Goal: Information Seeking & Learning: Check status

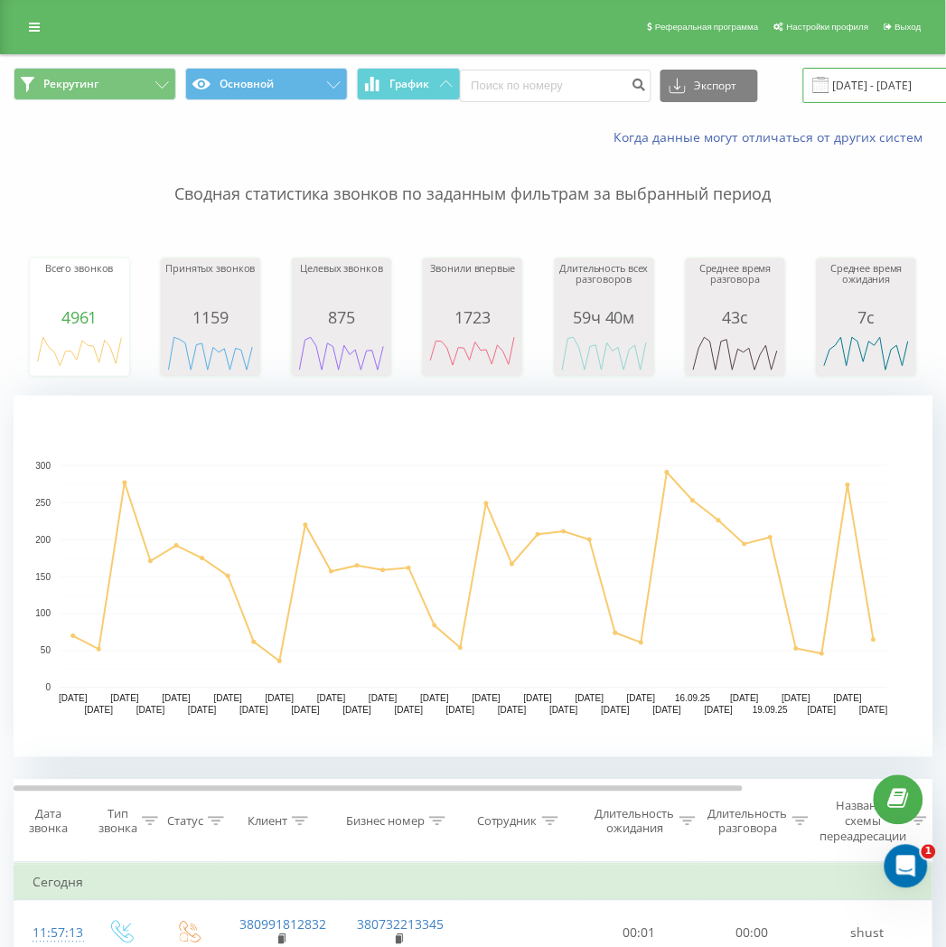
click at [928, 76] on input "23.08.2025 - 23.09.2025" at bounding box center [912, 85] width 219 height 35
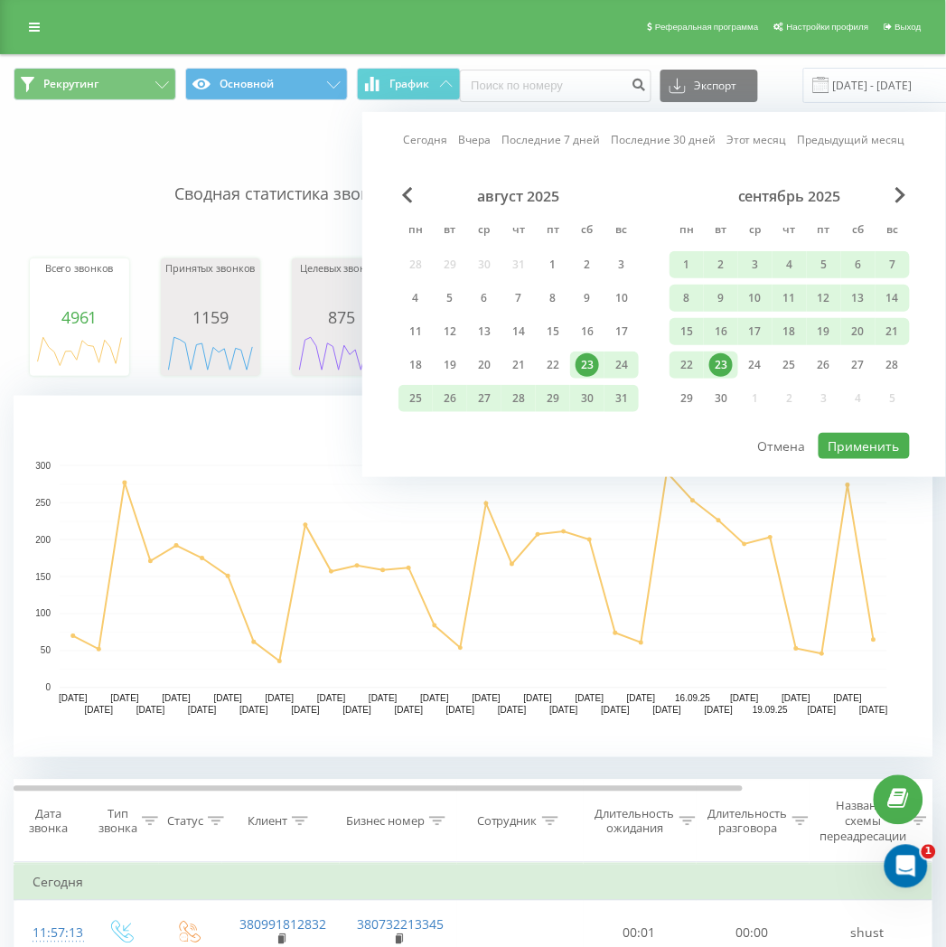
click at [719, 365] on div "23" at bounding box center [720, 364] width 23 height 23
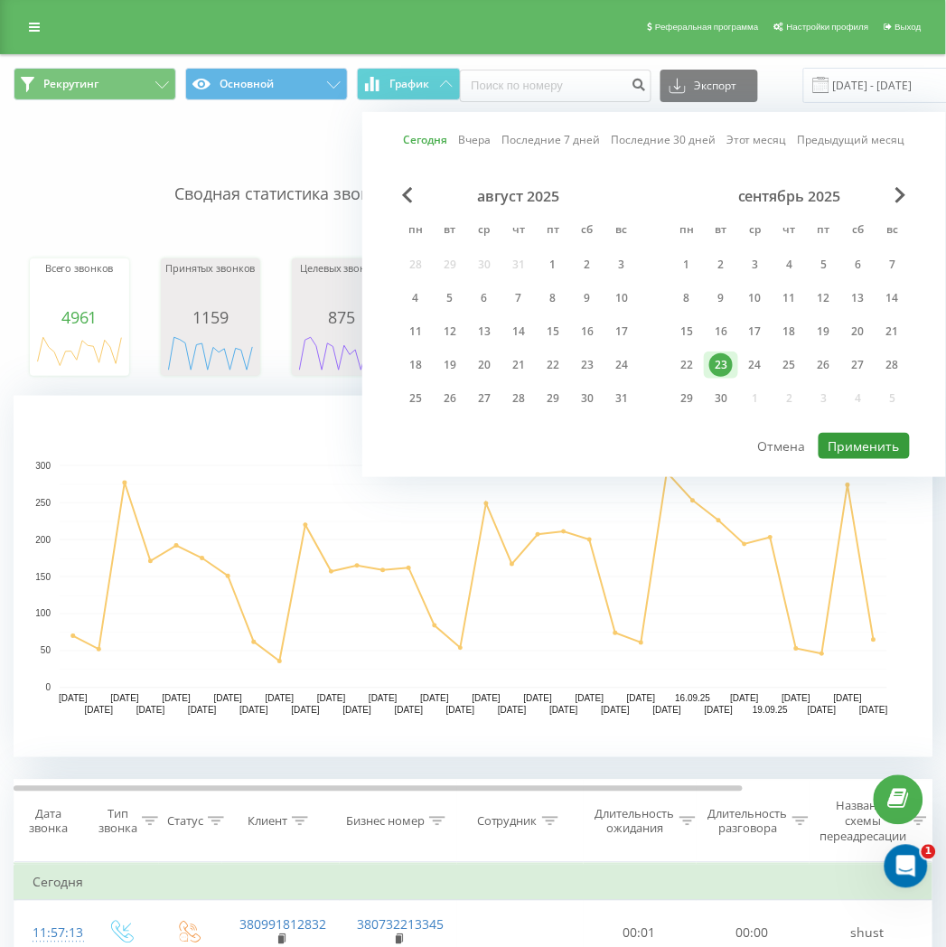
click at [863, 437] on button "Применить" at bounding box center [864, 446] width 91 height 26
type input "23.09.2025 - 23.09.2025"
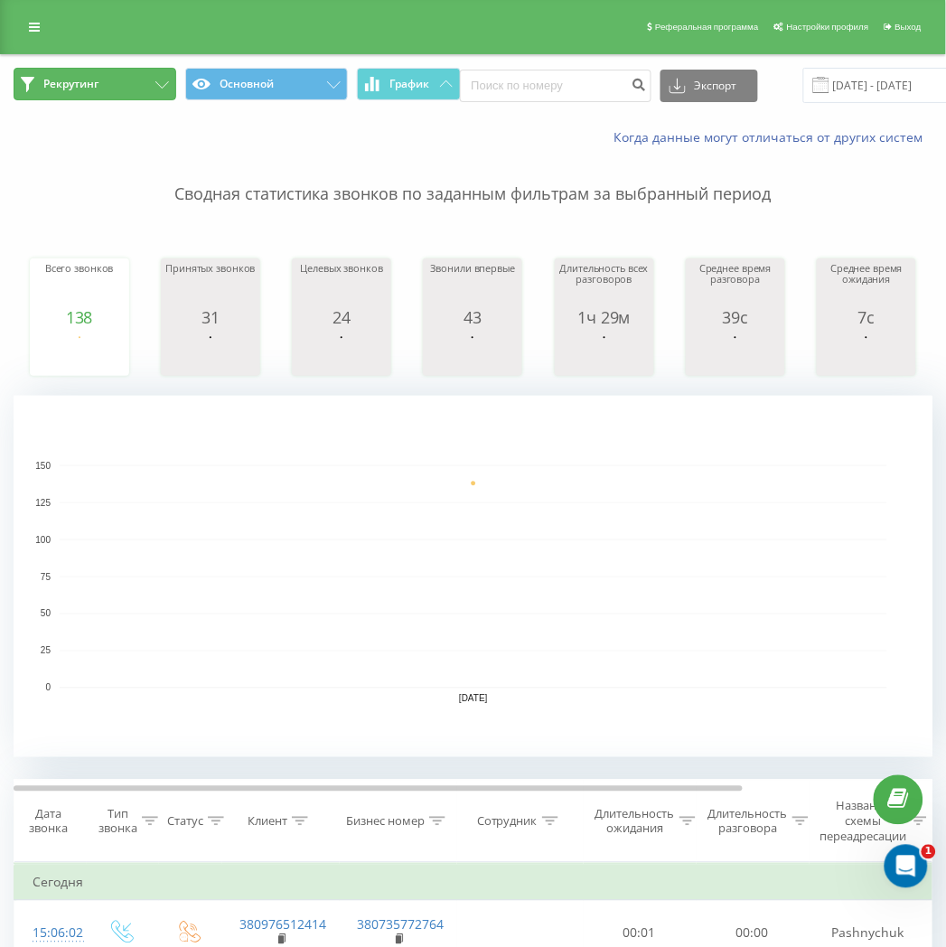
click at [161, 93] on button "Рекрутинг" at bounding box center [95, 84] width 163 height 33
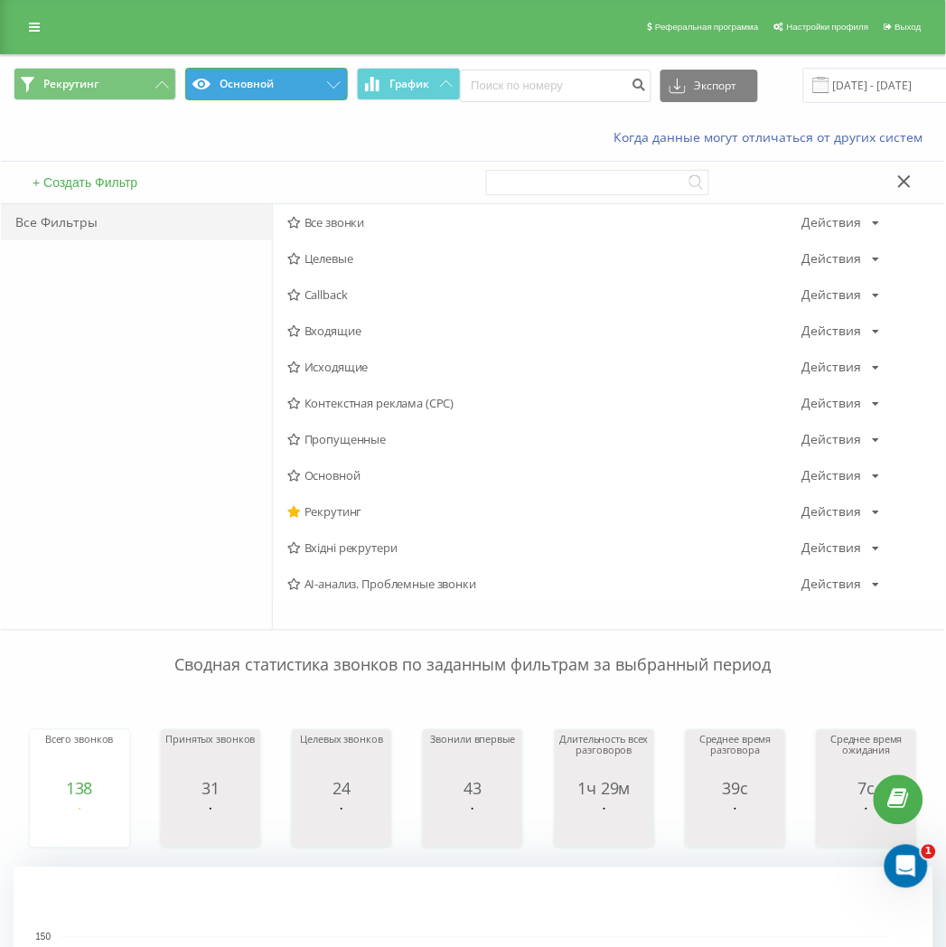
click at [257, 83] on button "Основной" at bounding box center [266, 84] width 163 height 33
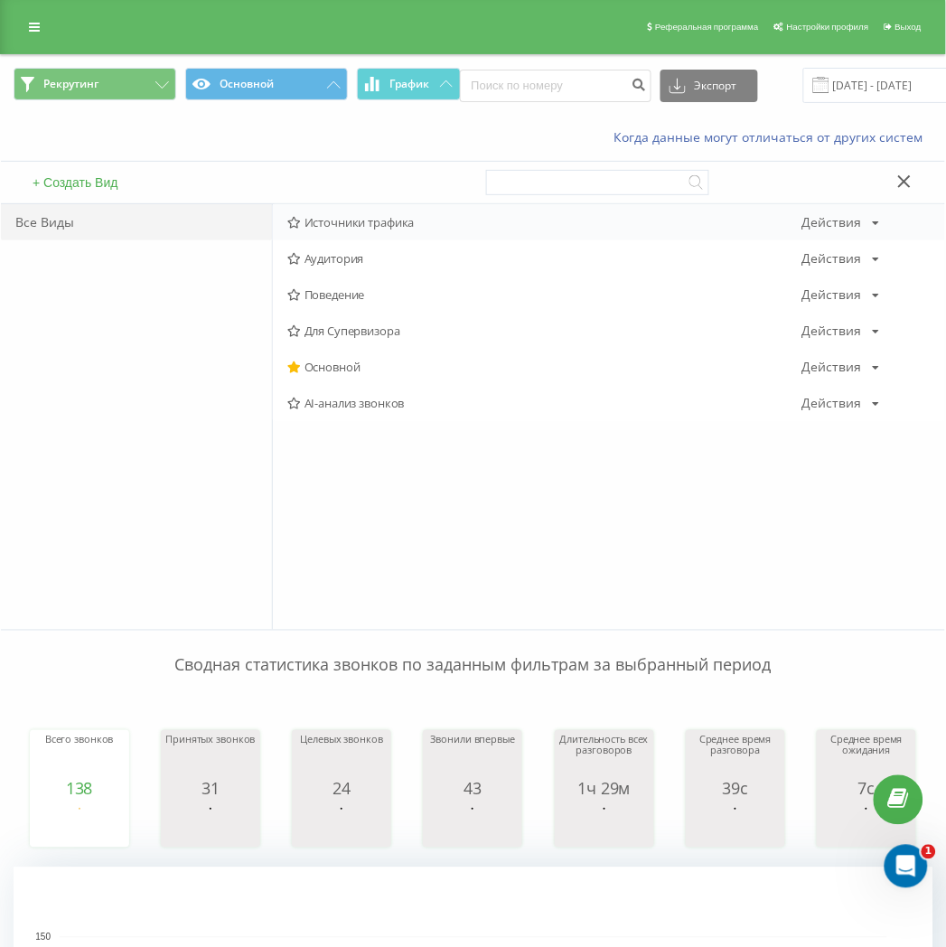
click at [404, 219] on span "Источники трафика" at bounding box center [544, 222] width 515 height 13
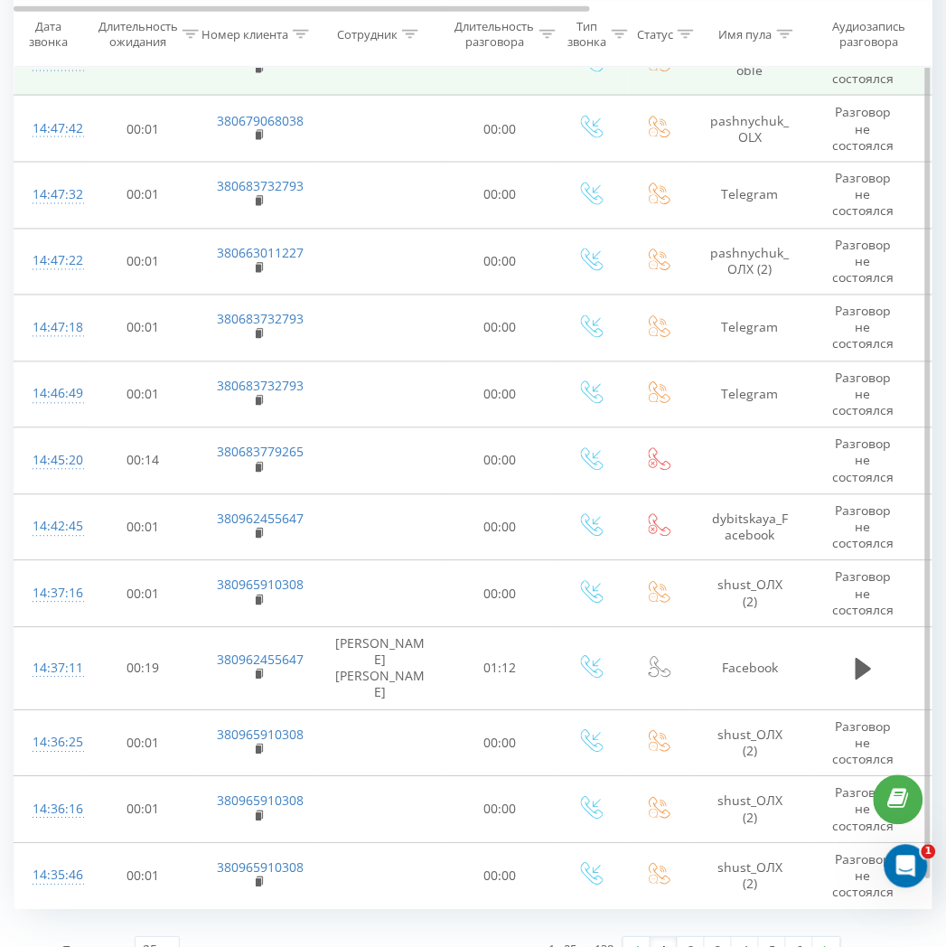
scroll to position [1655, 0]
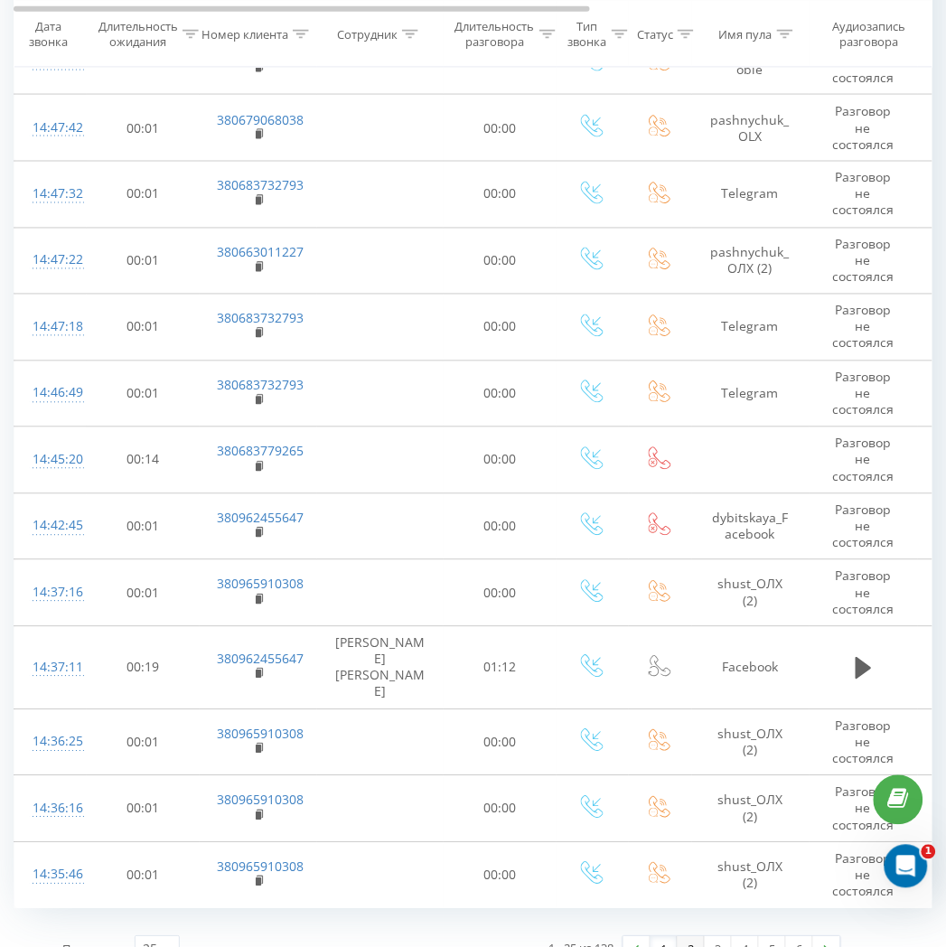
click at [691, 937] on link "2" at bounding box center [691, 949] width 27 height 25
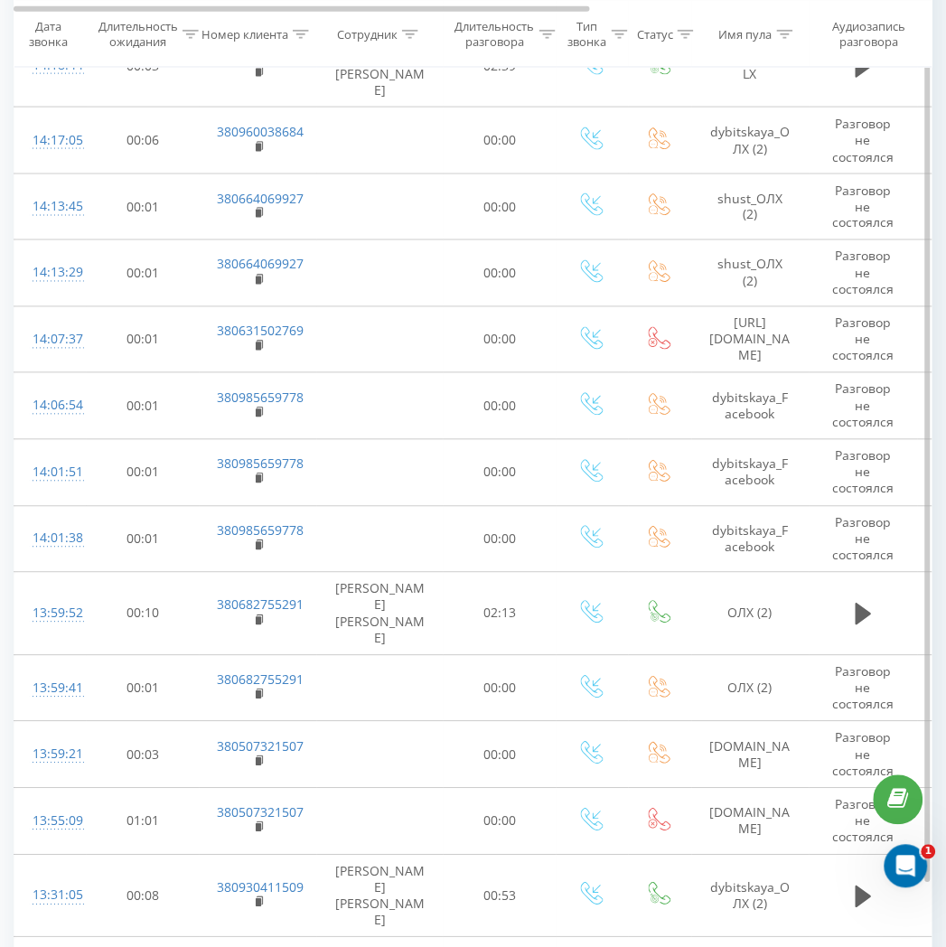
scroll to position [1613, 0]
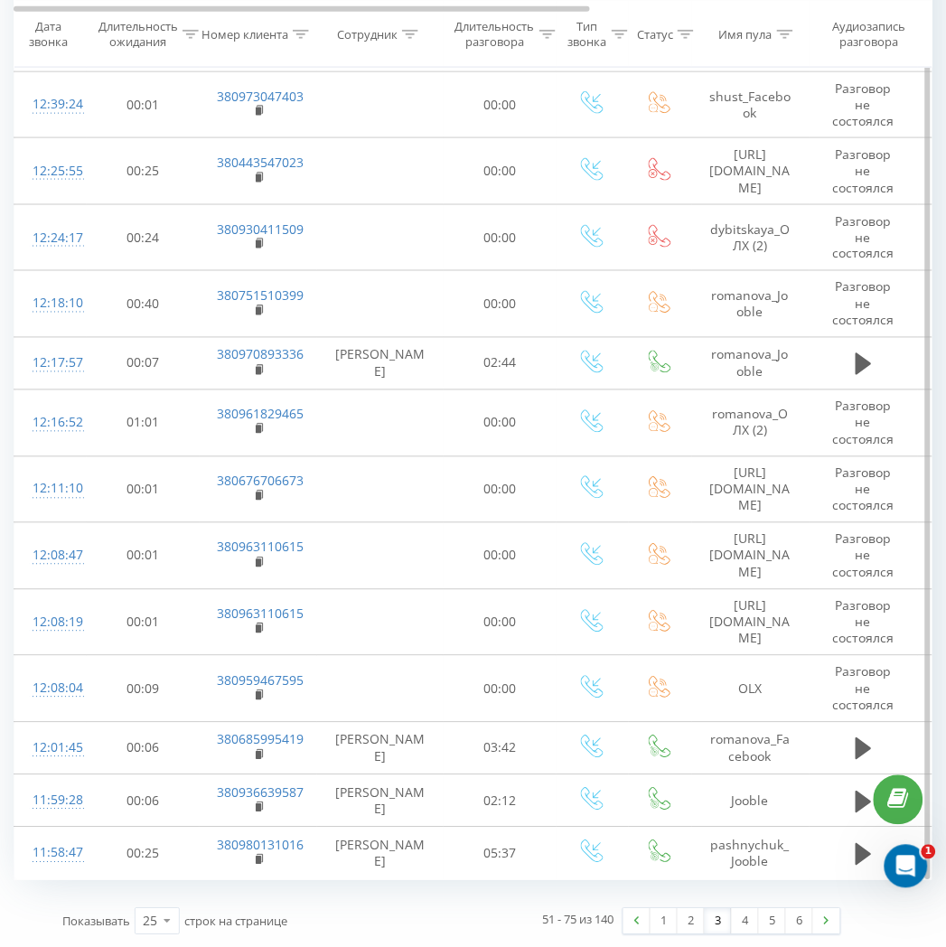
scroll to position [1571, 0]
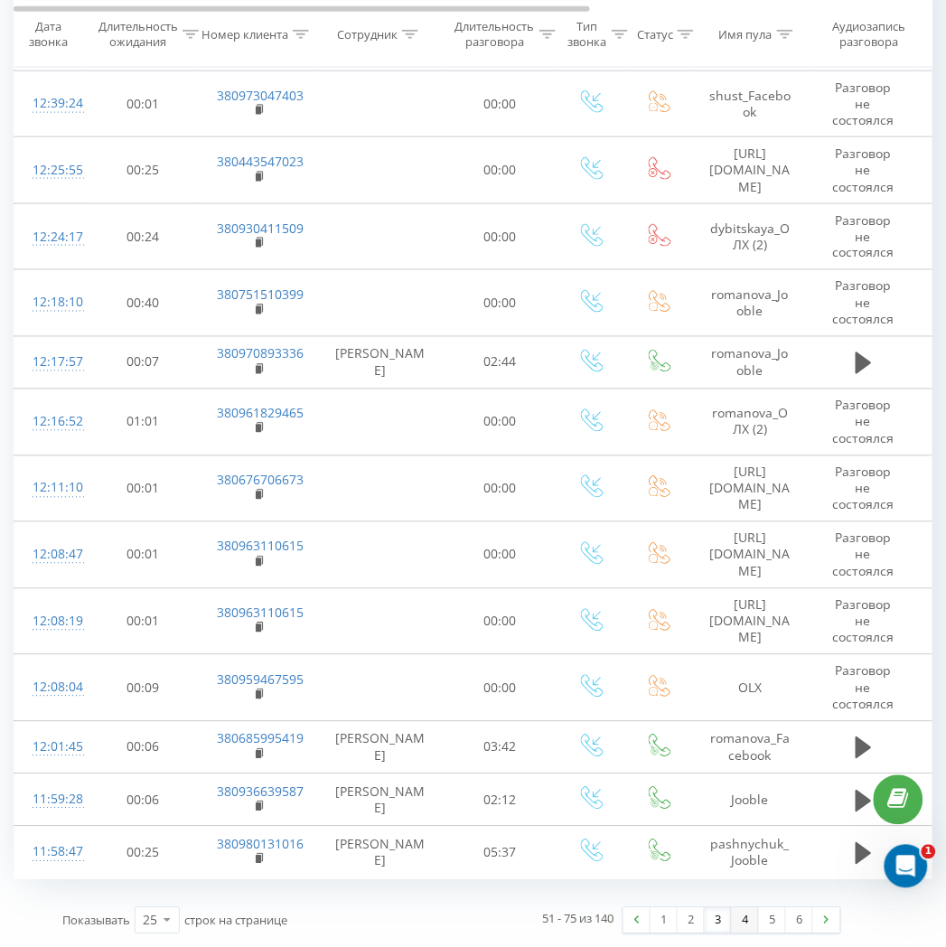
click at [750, 925] on link "4" at bounding box center [745, 920] width 27 height 25
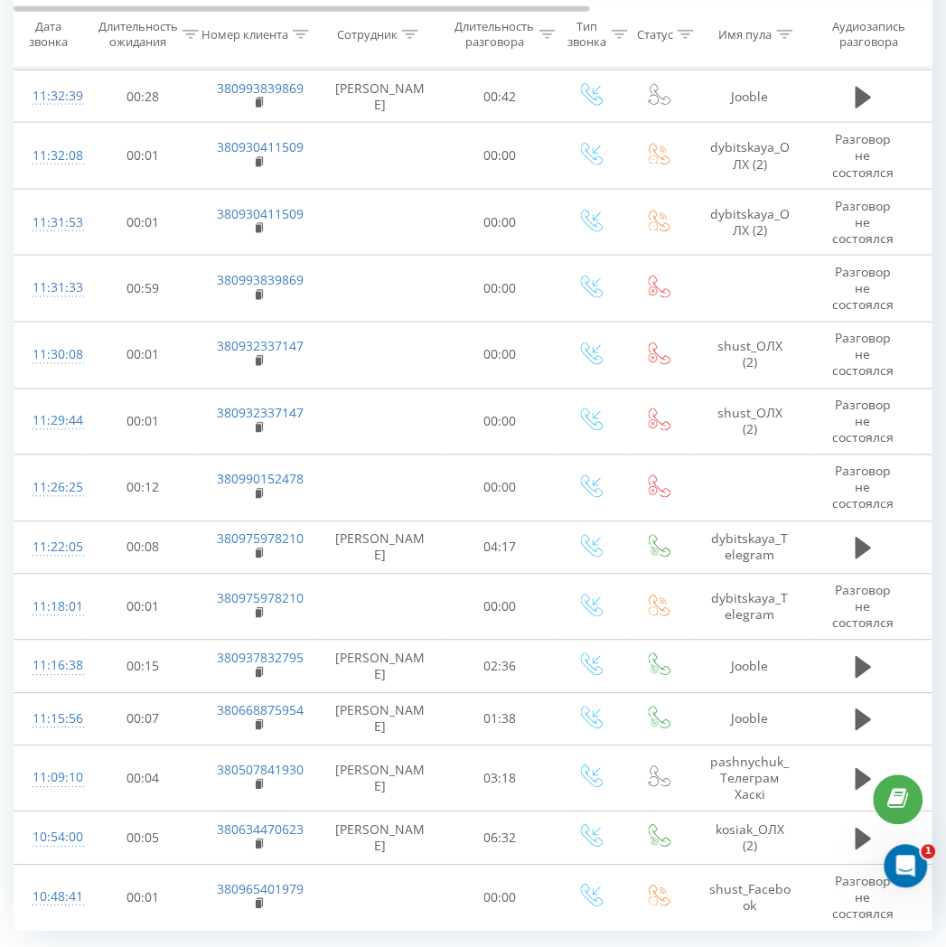
scroll to position [1557, 0]
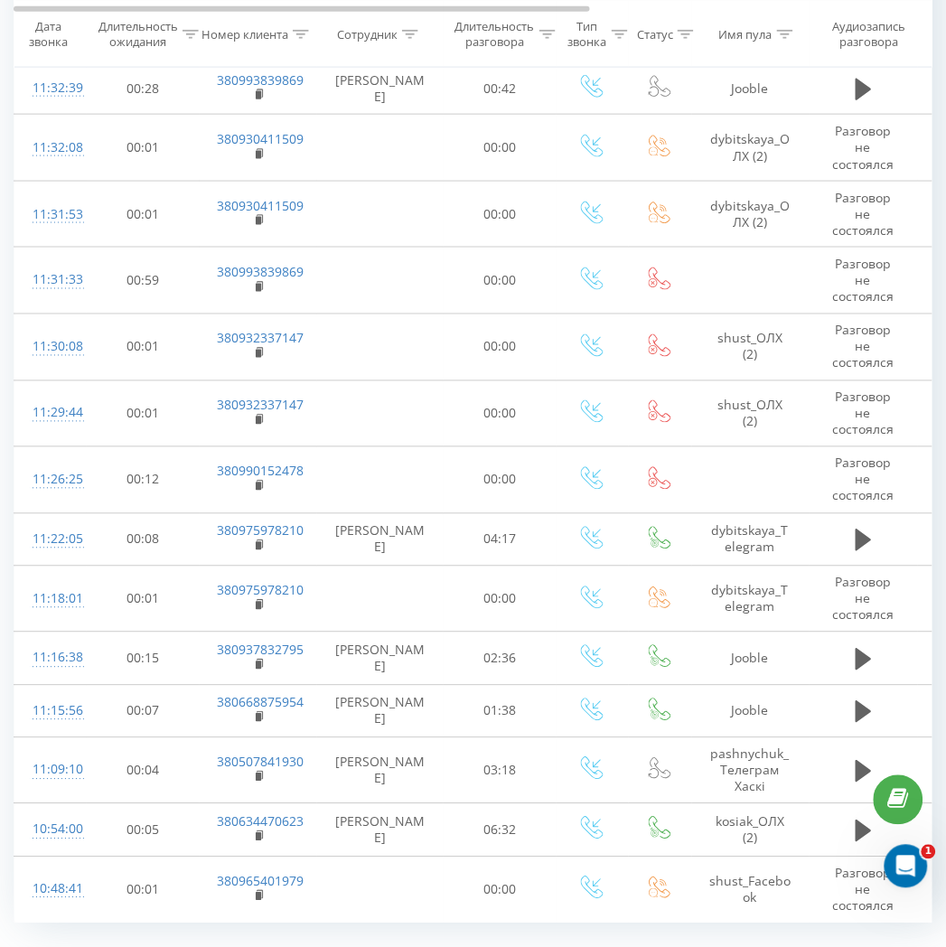
click at [765, 946] on link "5" at bounding box center [772, 964] width 27 height 25
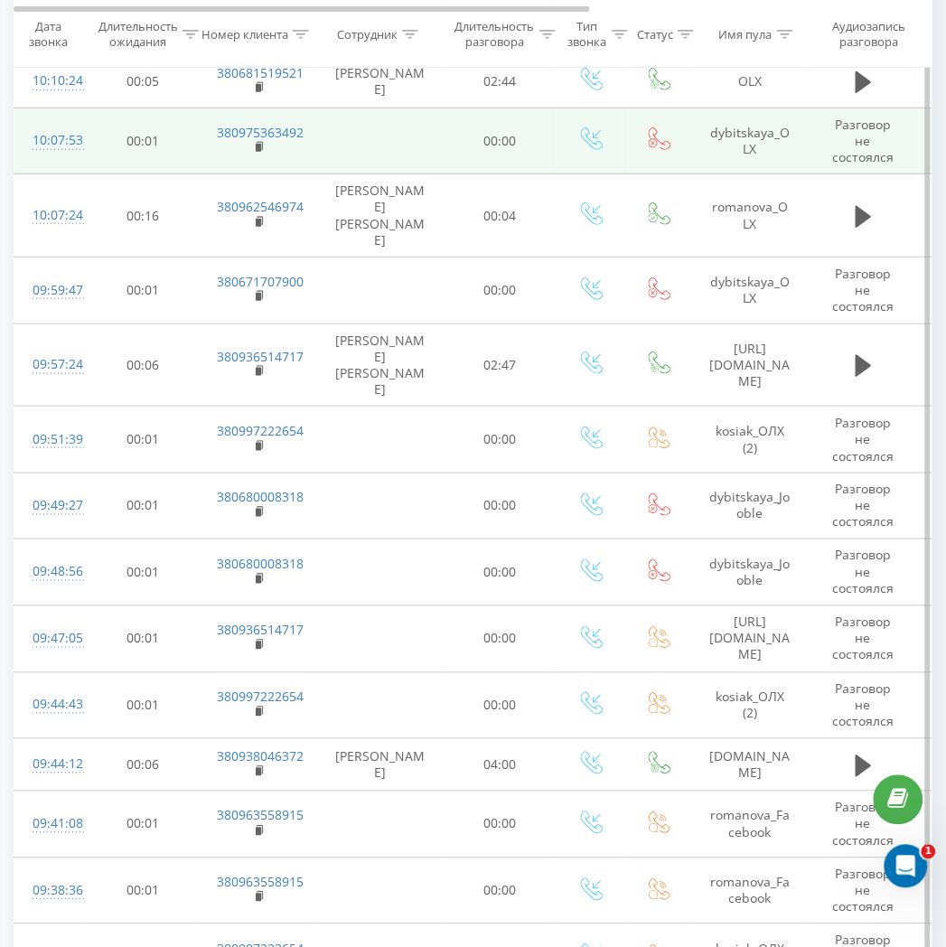
scroll to position [1530, 0]
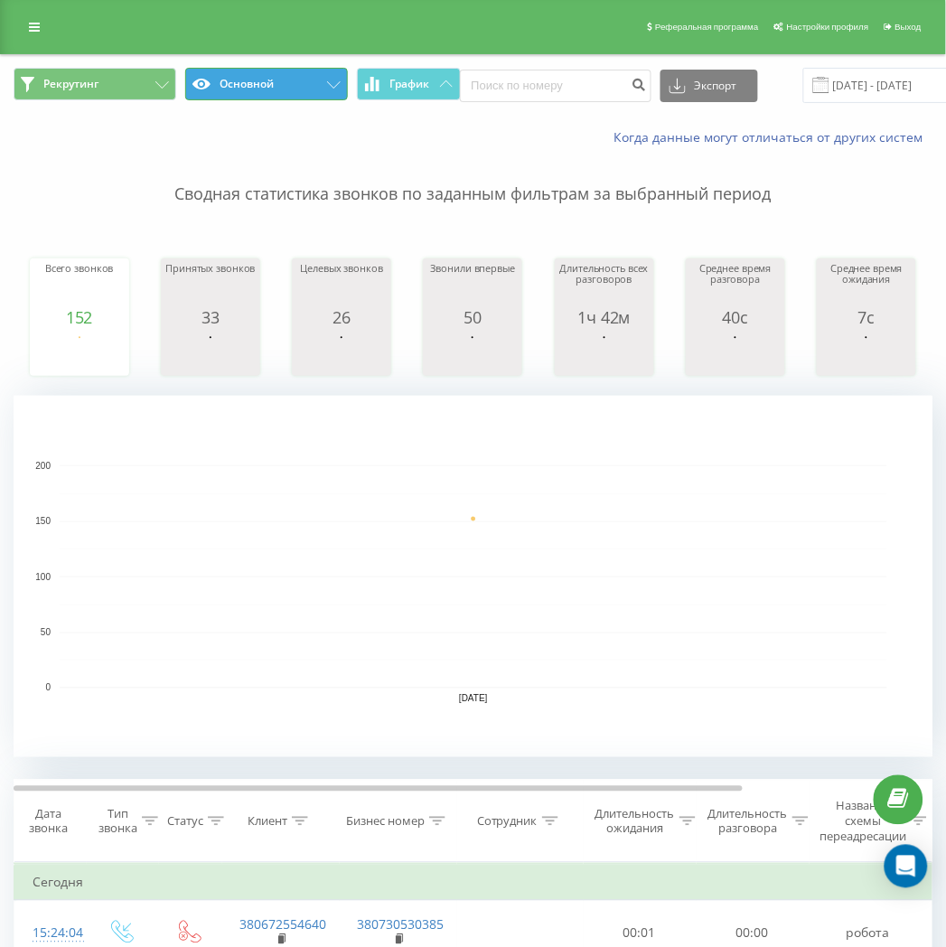
click at [303, 73] on button "Основной" at bounding box center [266, 84] width 163 height 33
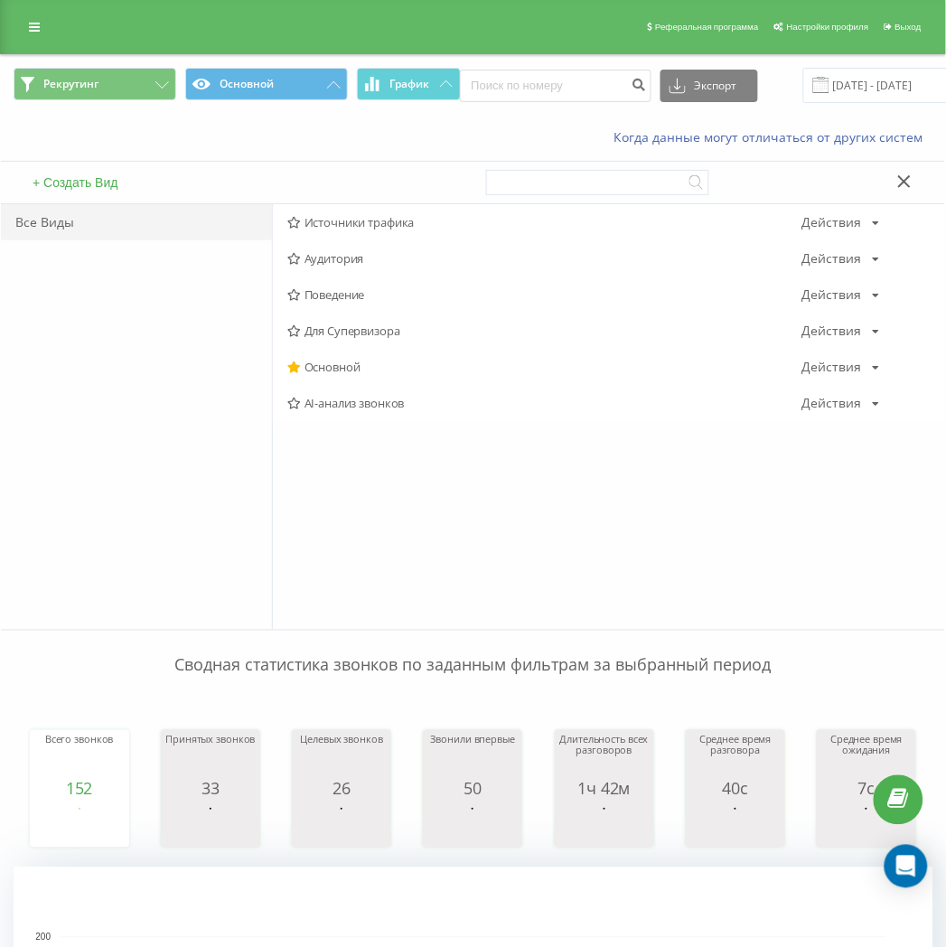
click at [343, 217] on span "Источники трафика" at bounding box center [544, 222] width 515 height 13
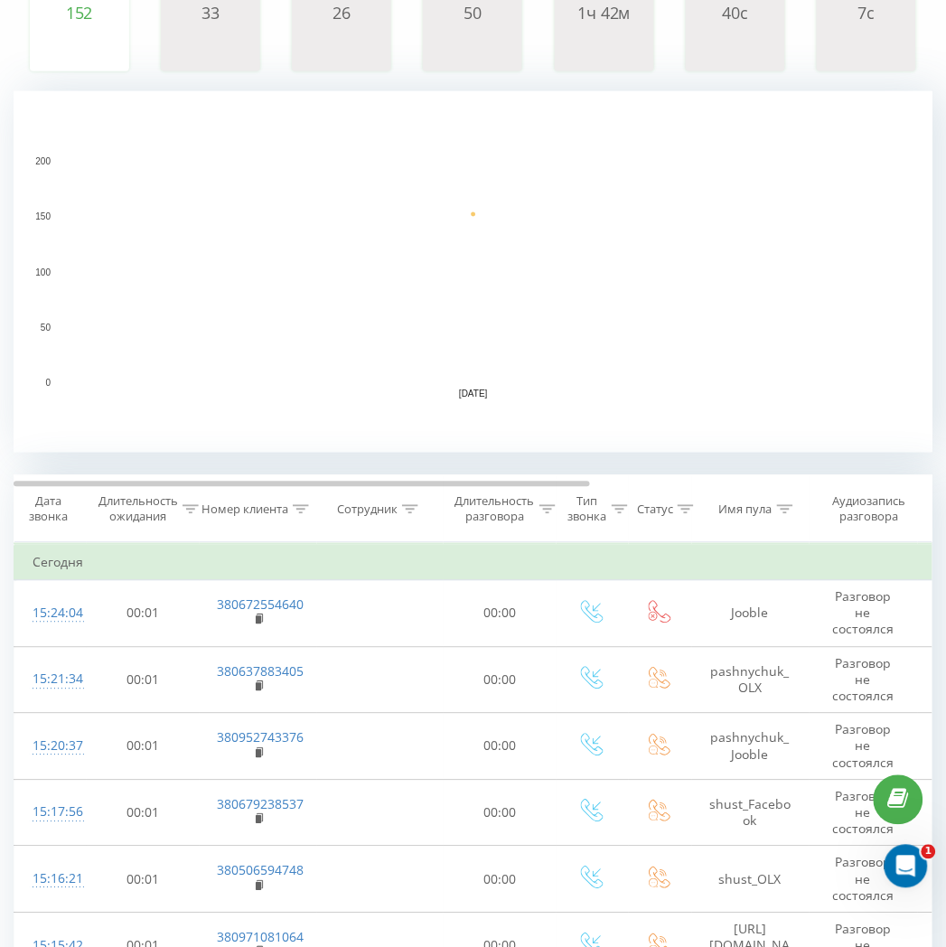
scroll to position [301, 0]
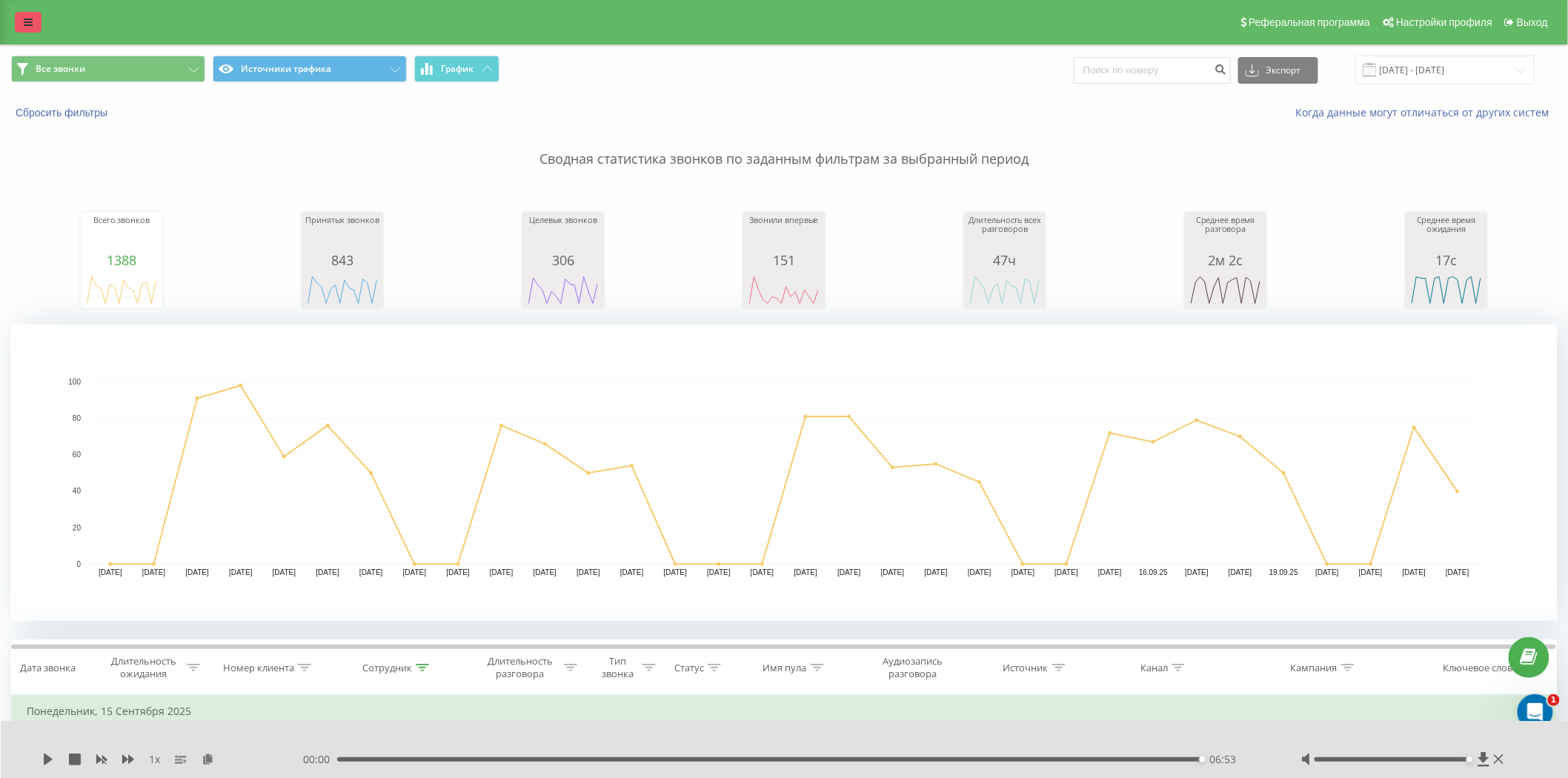
click at [31, 15] on link at bounding box center [28, 21] width 27 height 20
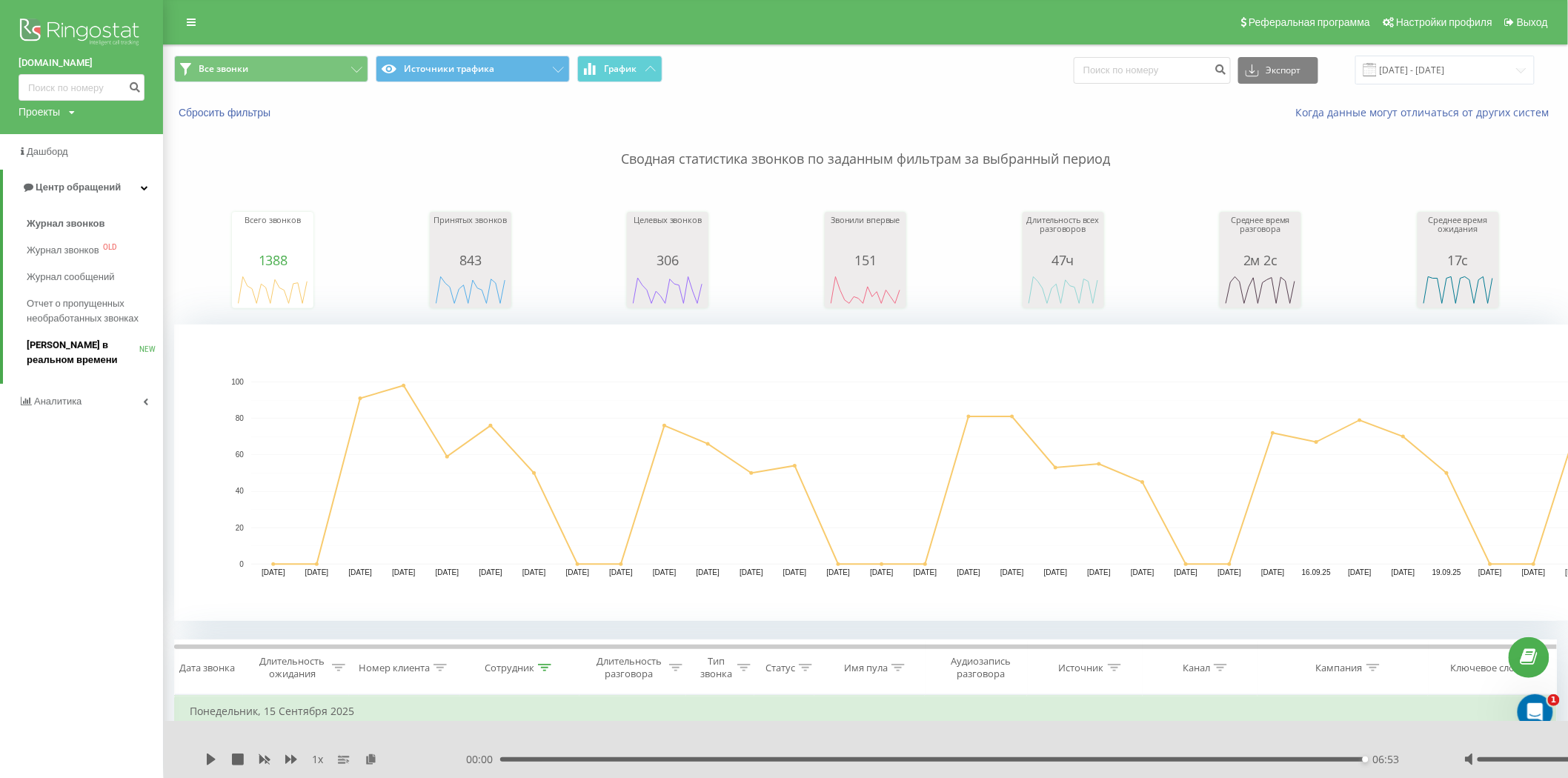
click at [56, 339] on span "[PERSON_NAME] в реальном времени" at bounding box center [83, 353] width 112 height 30
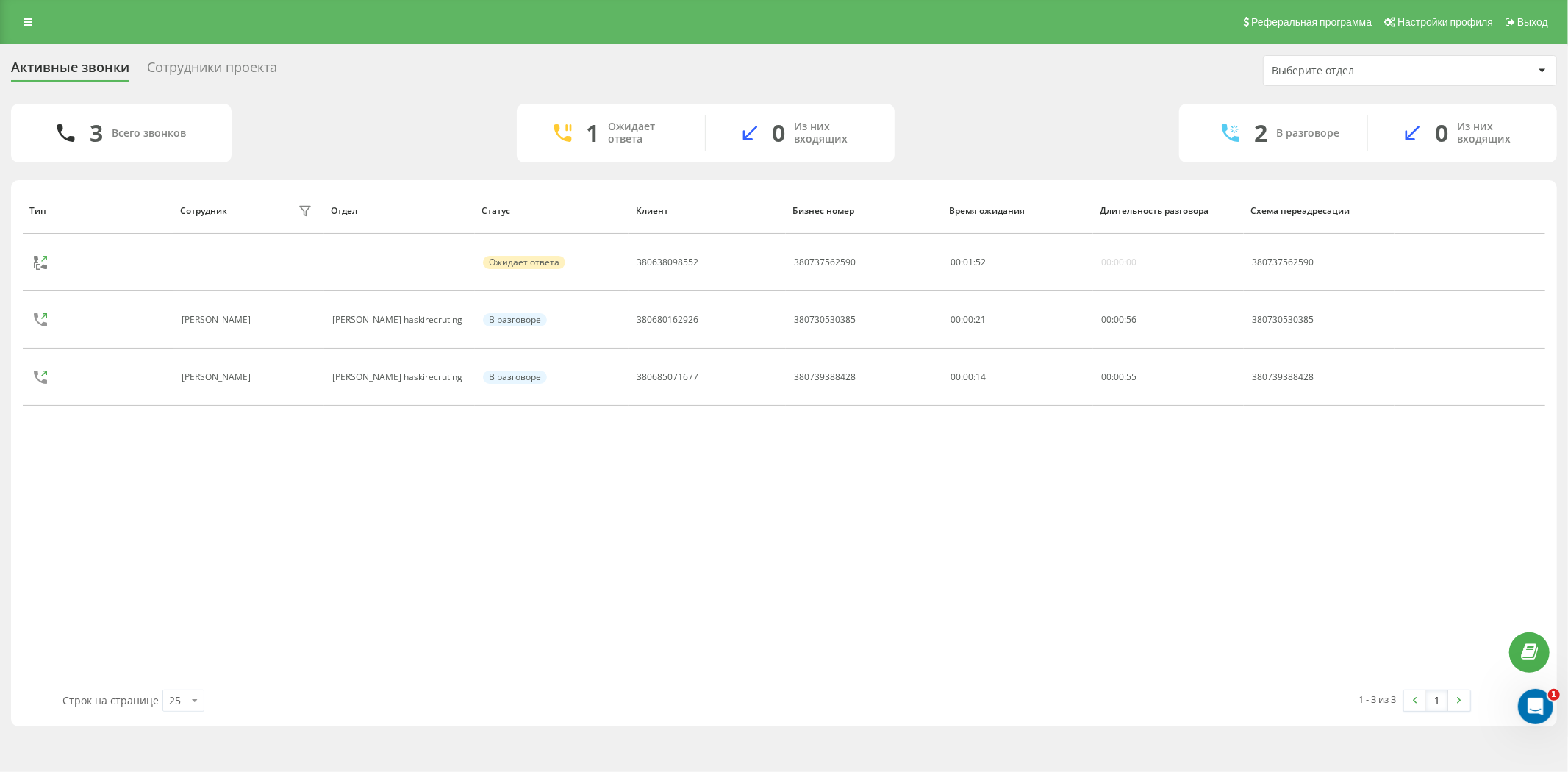
click at [277, 79] on div "Сотрудники проекта" at bounding box center [212, 71] width 130 height 23
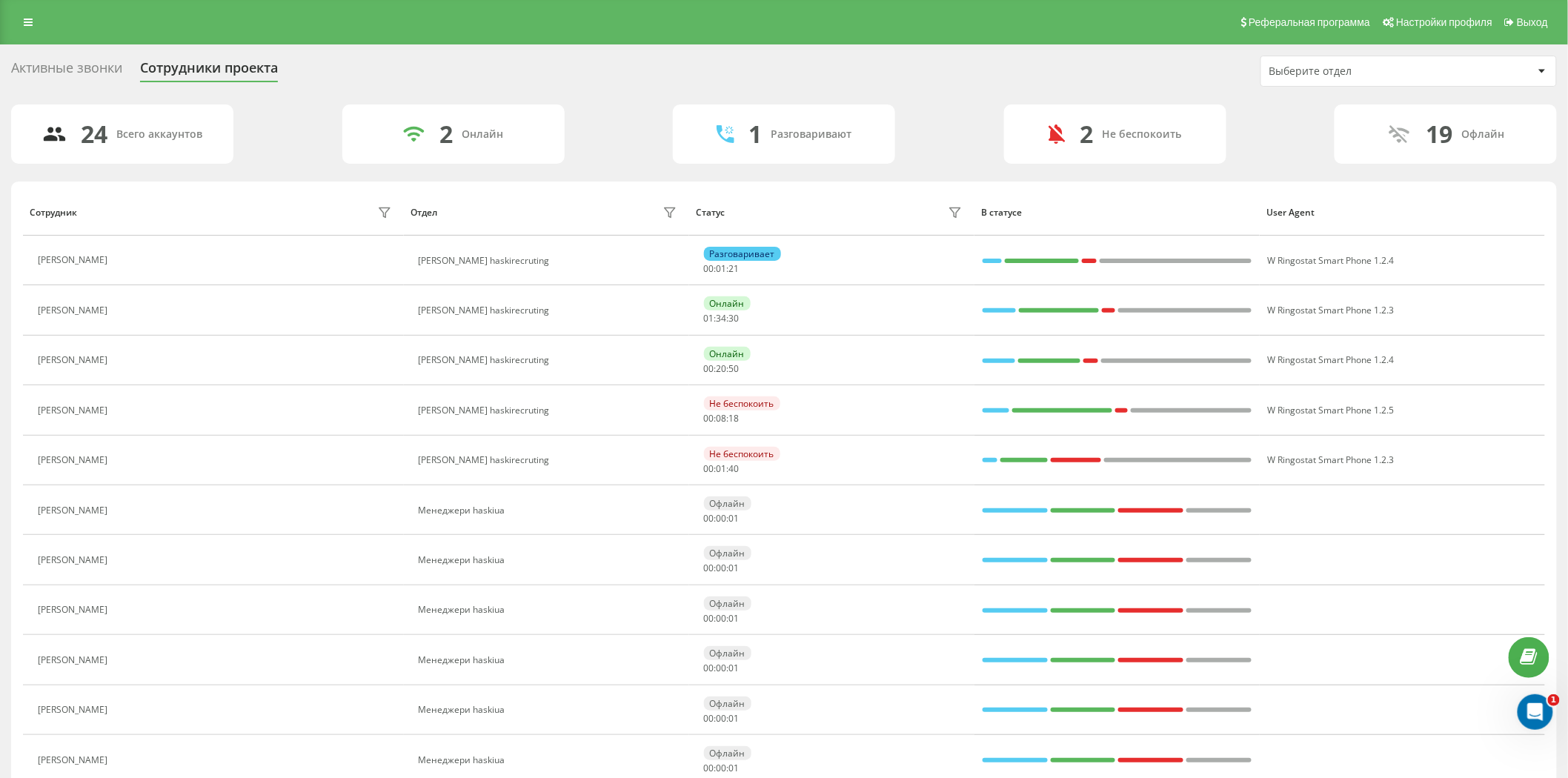
click at [49, 61] on div "Активные звонки" at bounding box center [67, 71] width 112 height 23
